Goal: Task Accomplishment & Management: Manage account settings

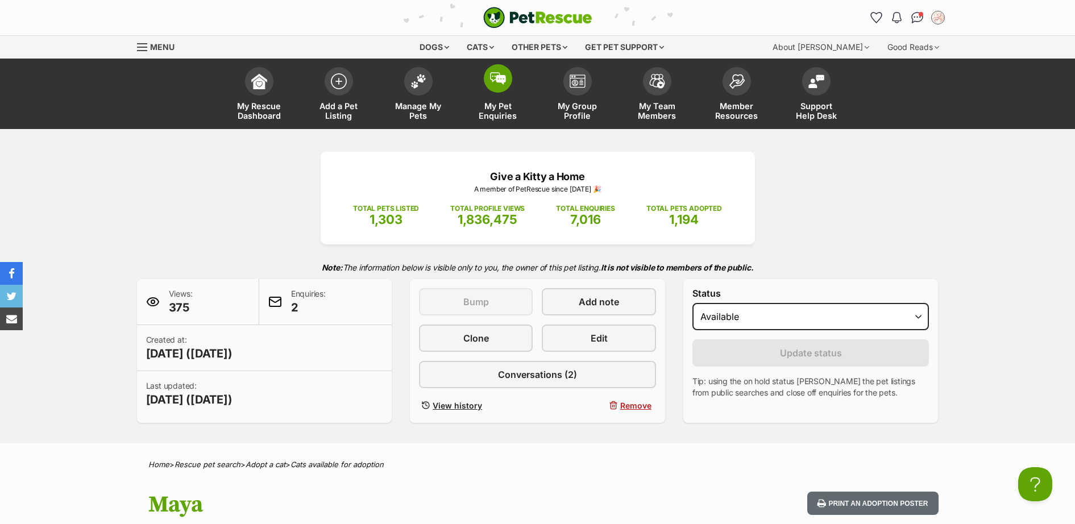
click at [505, 84] on span at bounding box center [498, 78] width 28 height 28
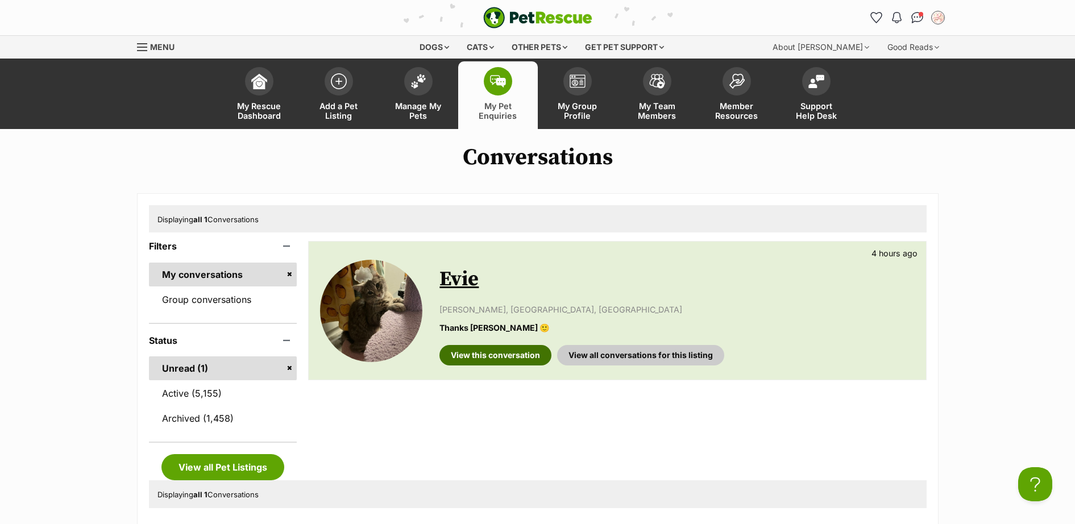
click at [460, 356] on link "View this conversation" at bounding box center [496, 355] width 112 height 20
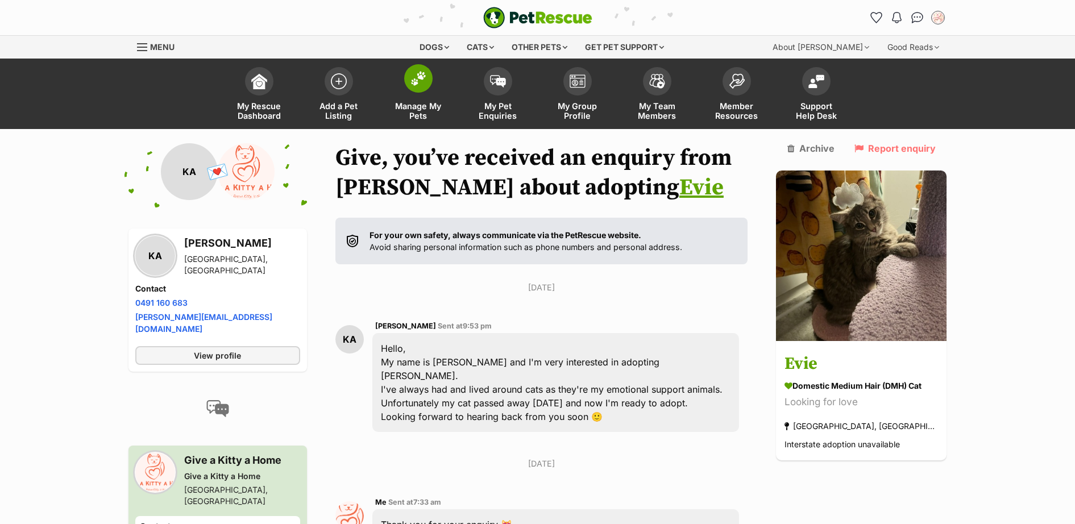
click at [430, 85] on span at bounding box center [418, 78] width 28 height 28
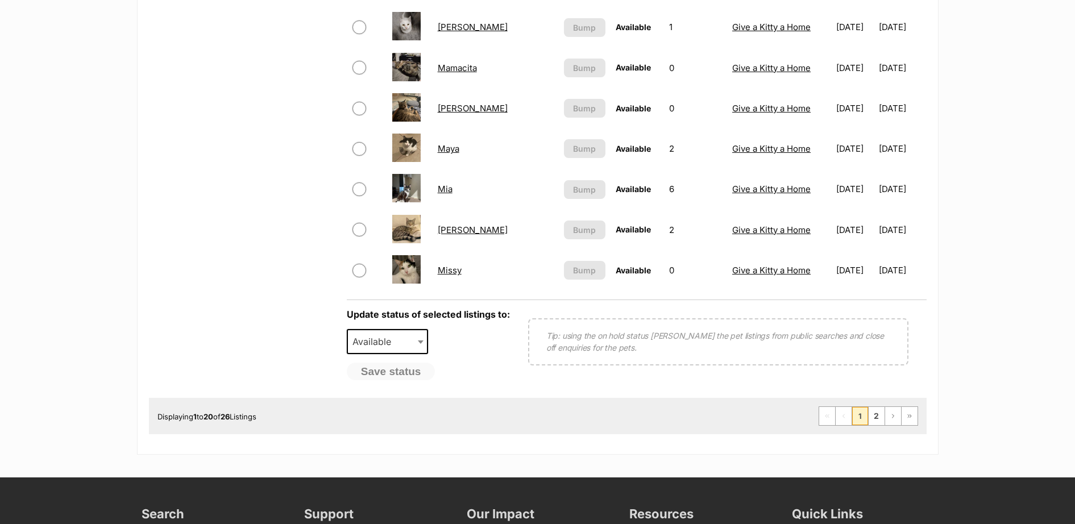
scroll to position [829, 0]
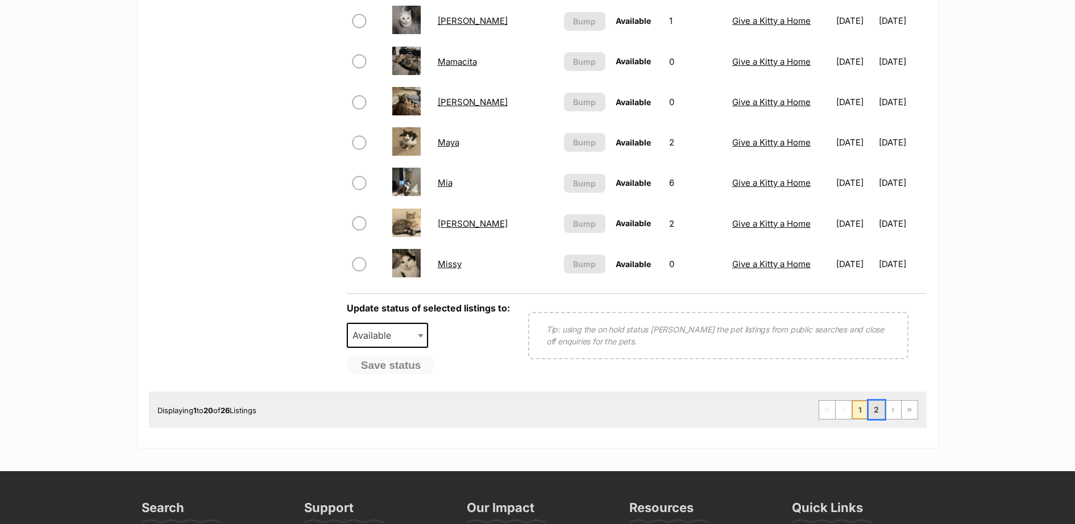
click at [882, 409] on link "2" at bounding box center [877, 410] width 16 height 18
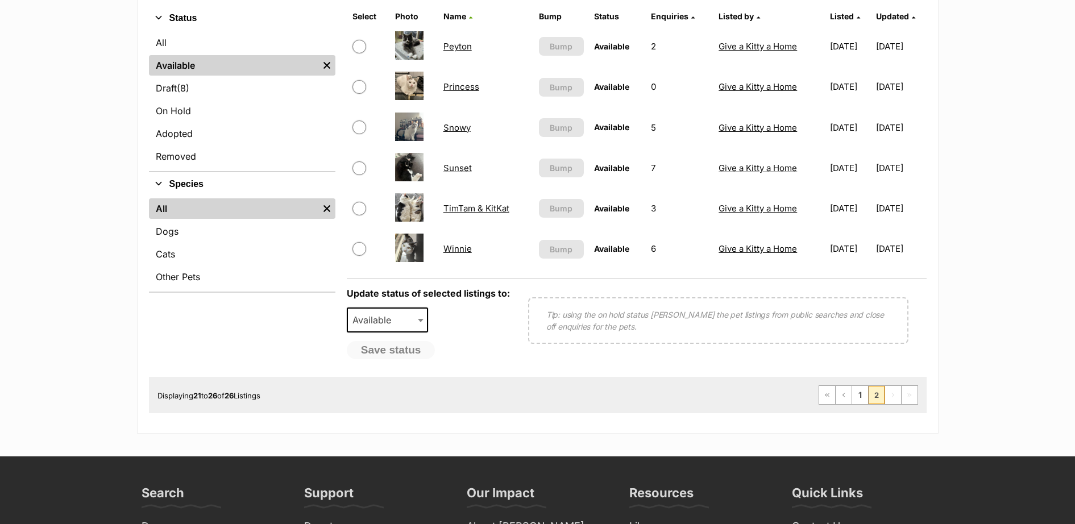
scroll to position [331, 0]
